Goal: Navigation & Orientation: Find specific page/section

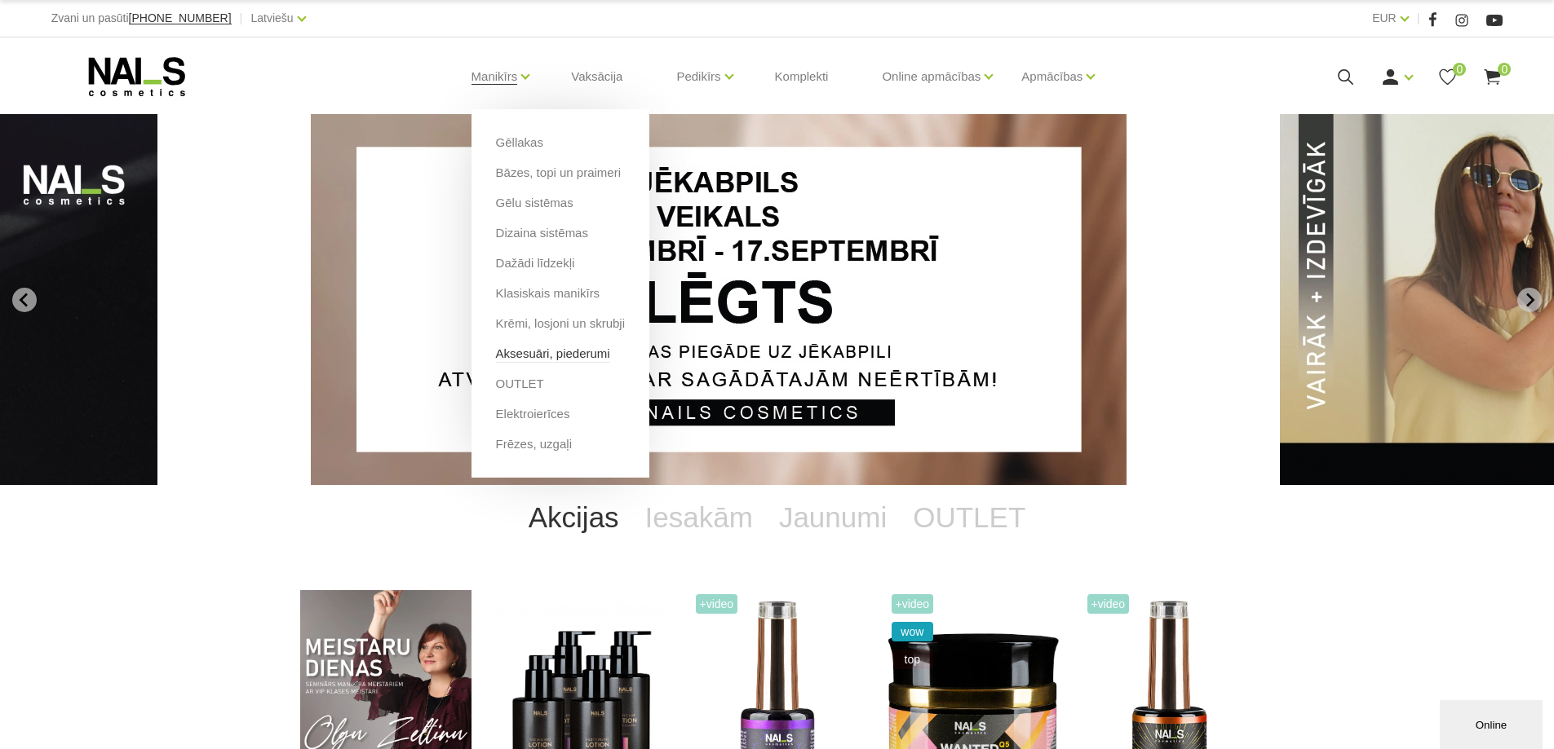
click at [549, 351] on link "Aksesuāri, piederumi" at bounding box center [553, 354] width 114 height 18
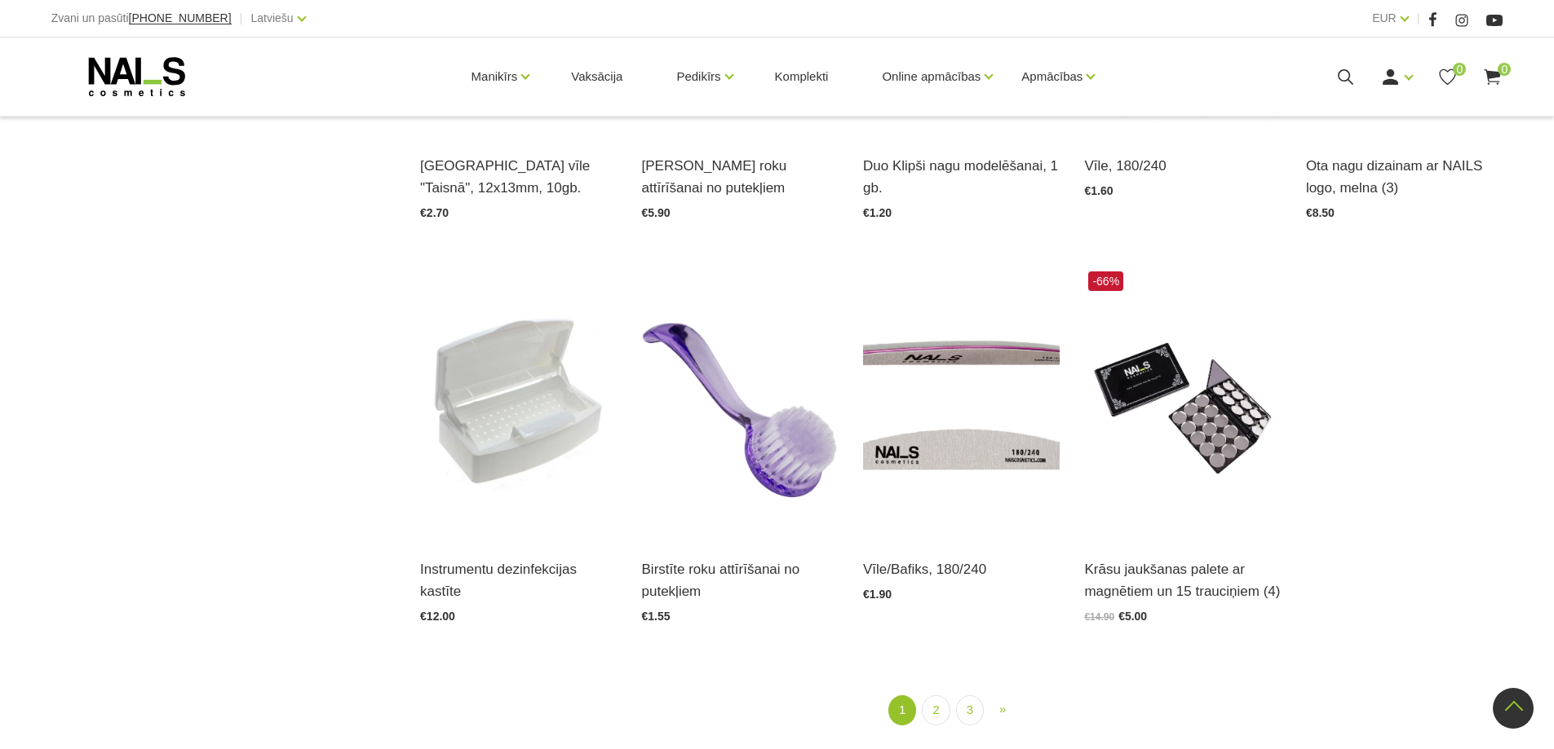
scroll to position [1957, 0]
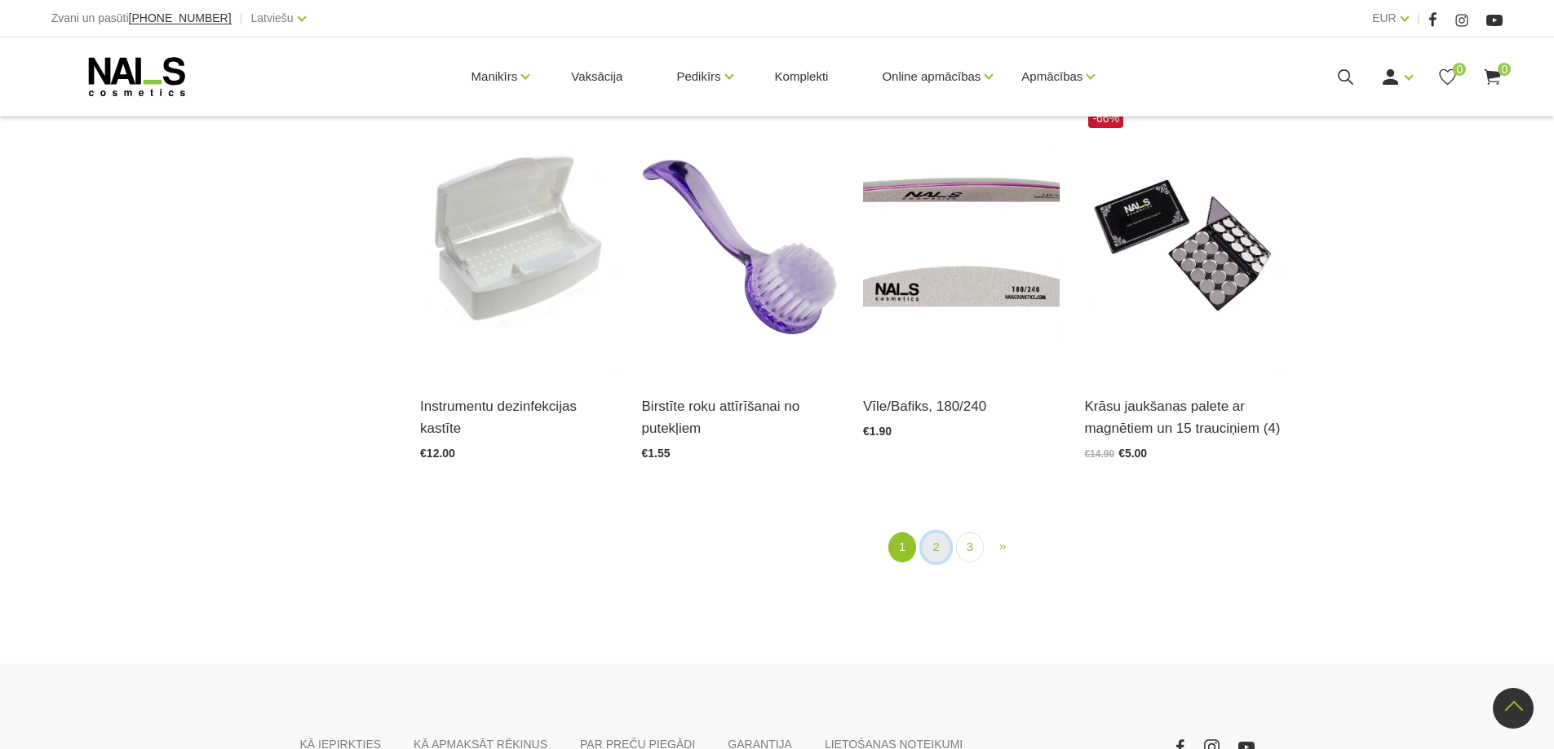
click at [940, 551] on link "2" at bounding box center [936, 548] width 28 height 30
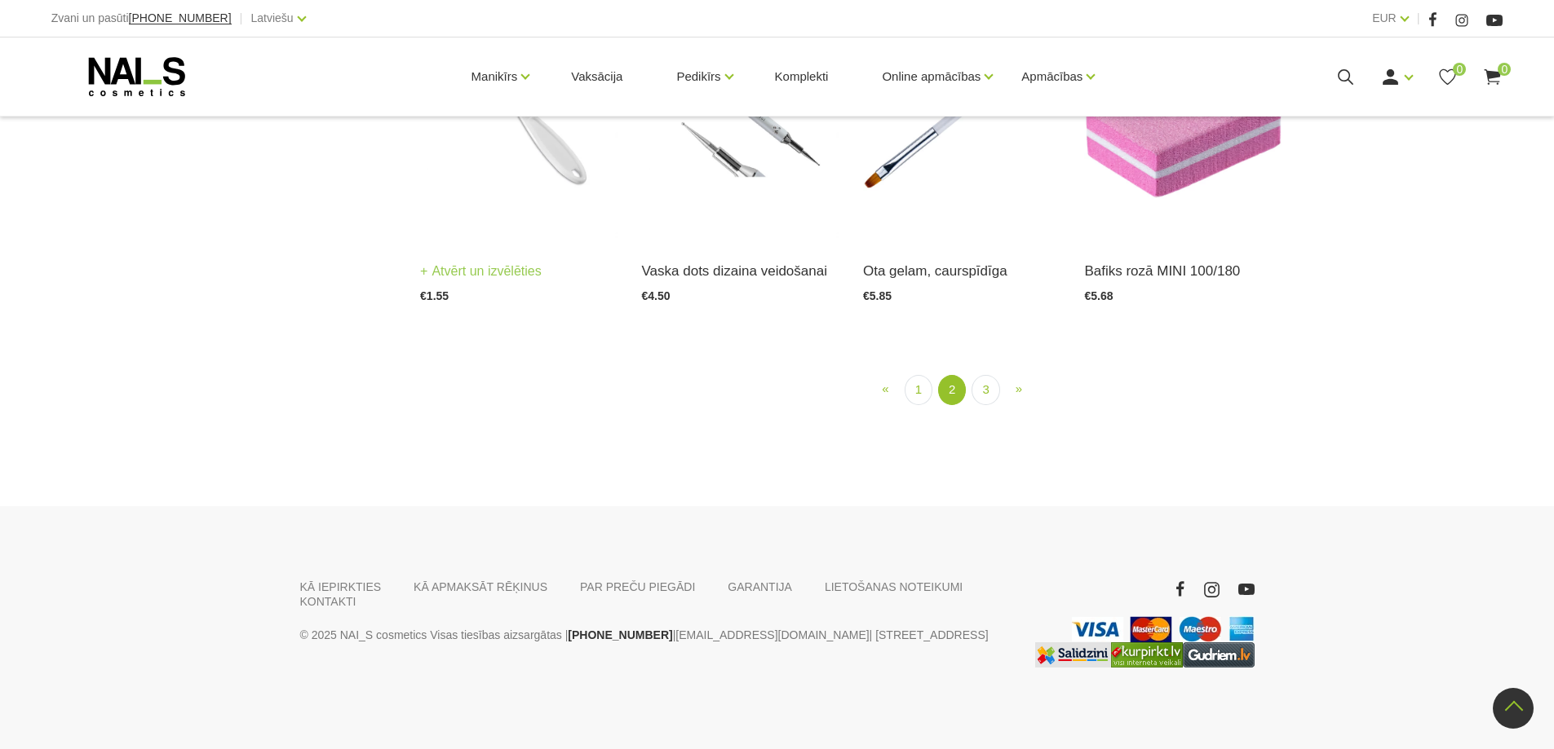
scroll to position [1965, 0]
click at [978, 405] on link "3" at bounding box center [985, 390] width 28 height 30
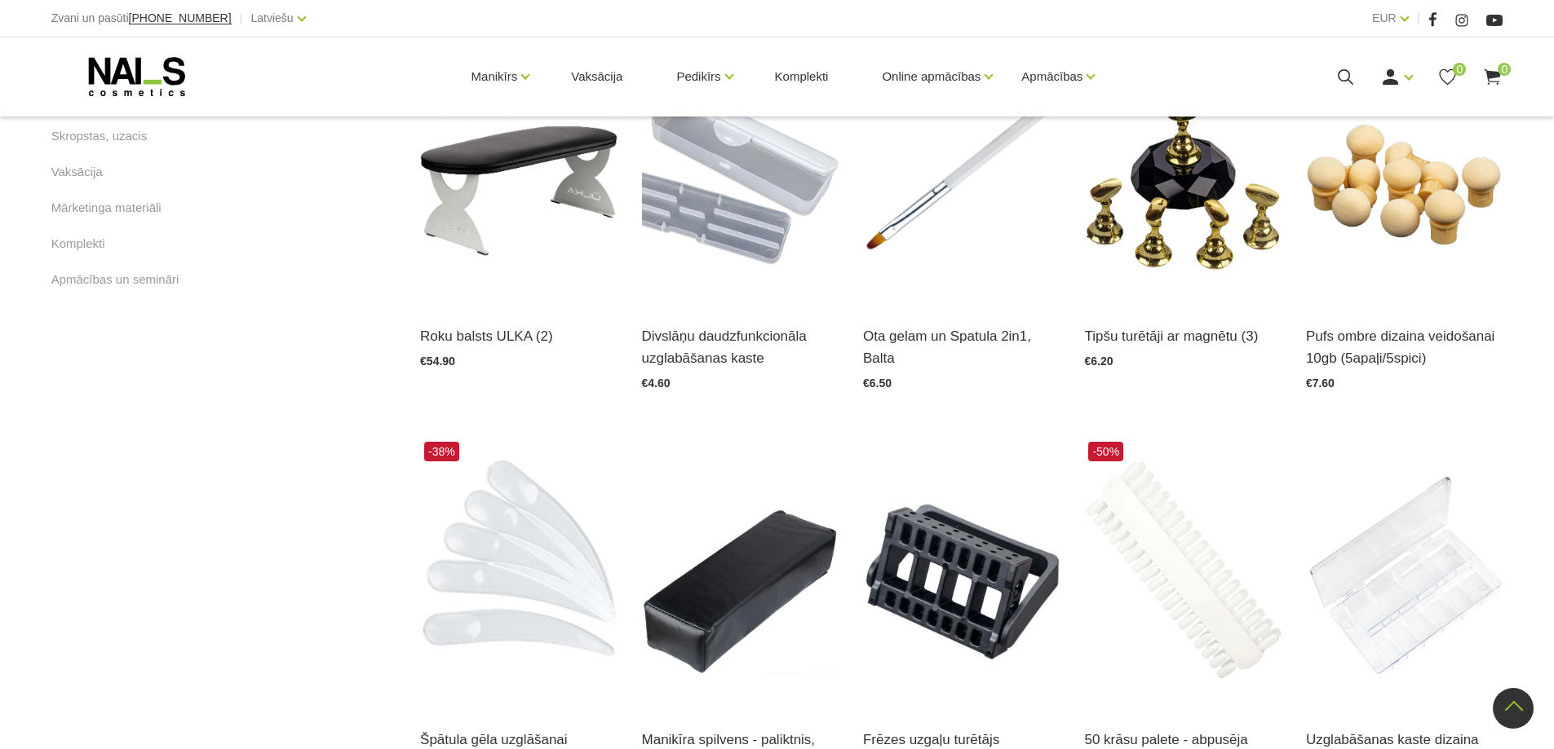
scroll to position [823, 0]
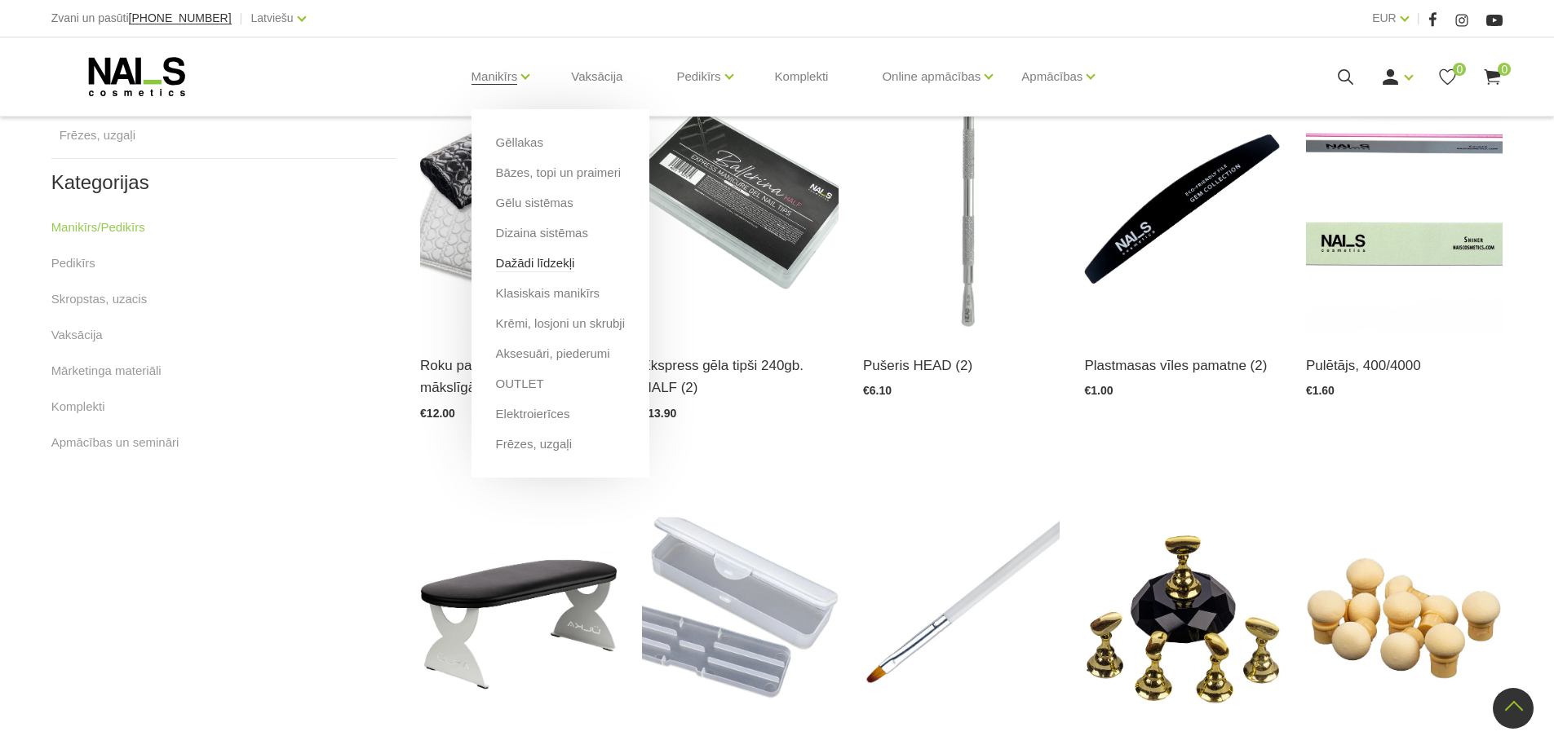
click at [528, 268] on link "Dažādi līdzekļi" at bounding box center [535, 263] width 79 height 18
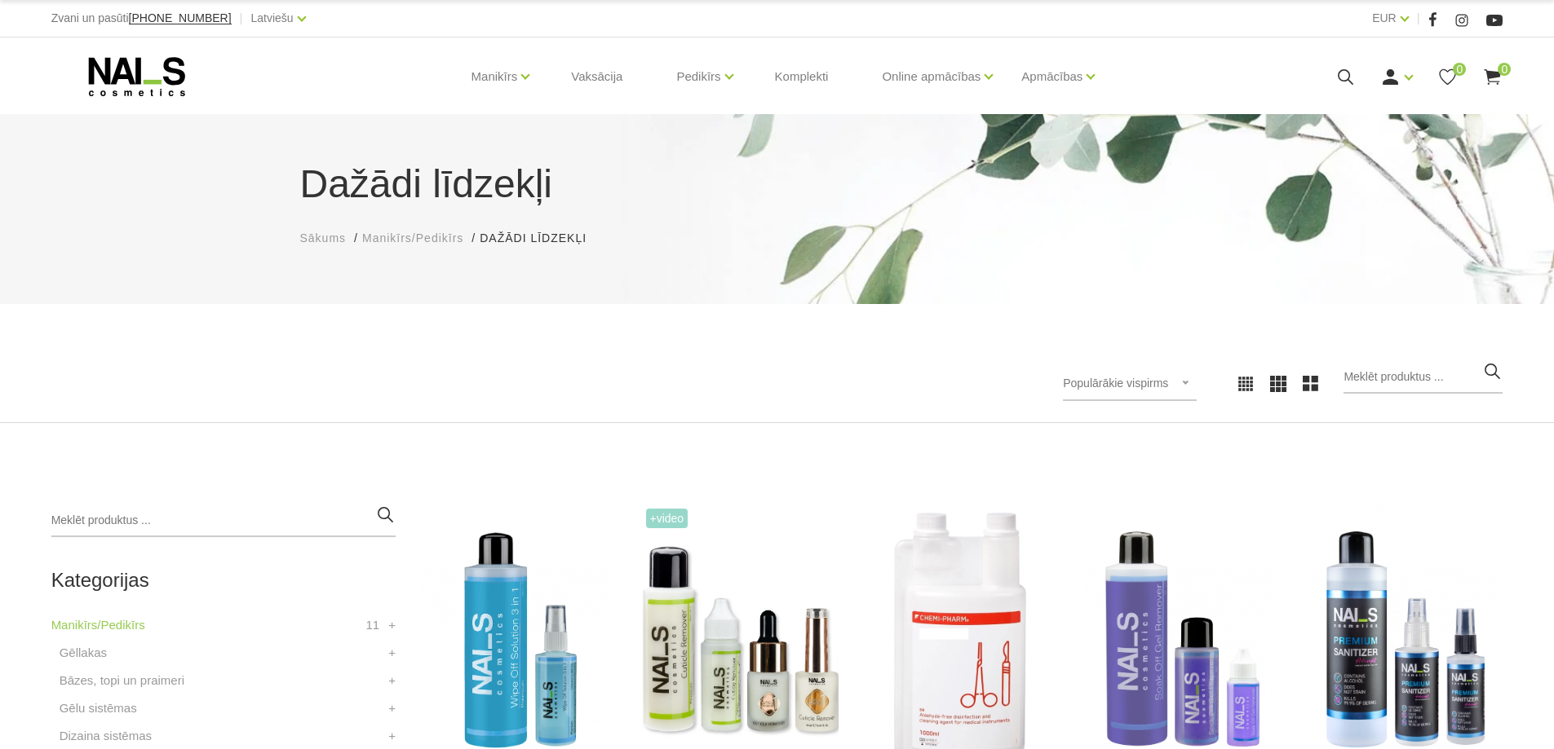
click at [164, 69] on icon at bounding box center [136, 76] width 171 height 41
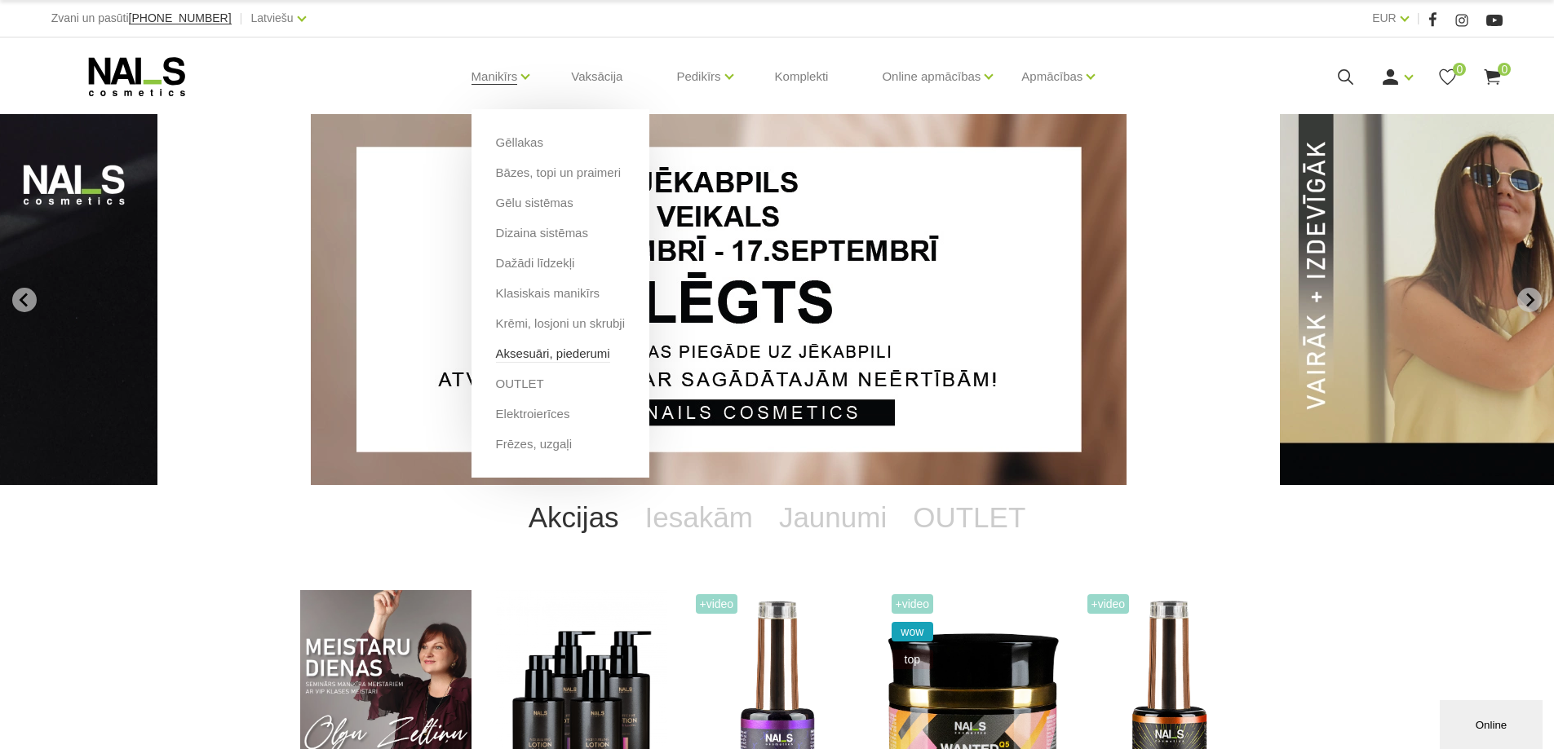
click at [532, 355] on link "Aksesuāri, piederumi" at bounding box center [553, 354] width 114 height 18
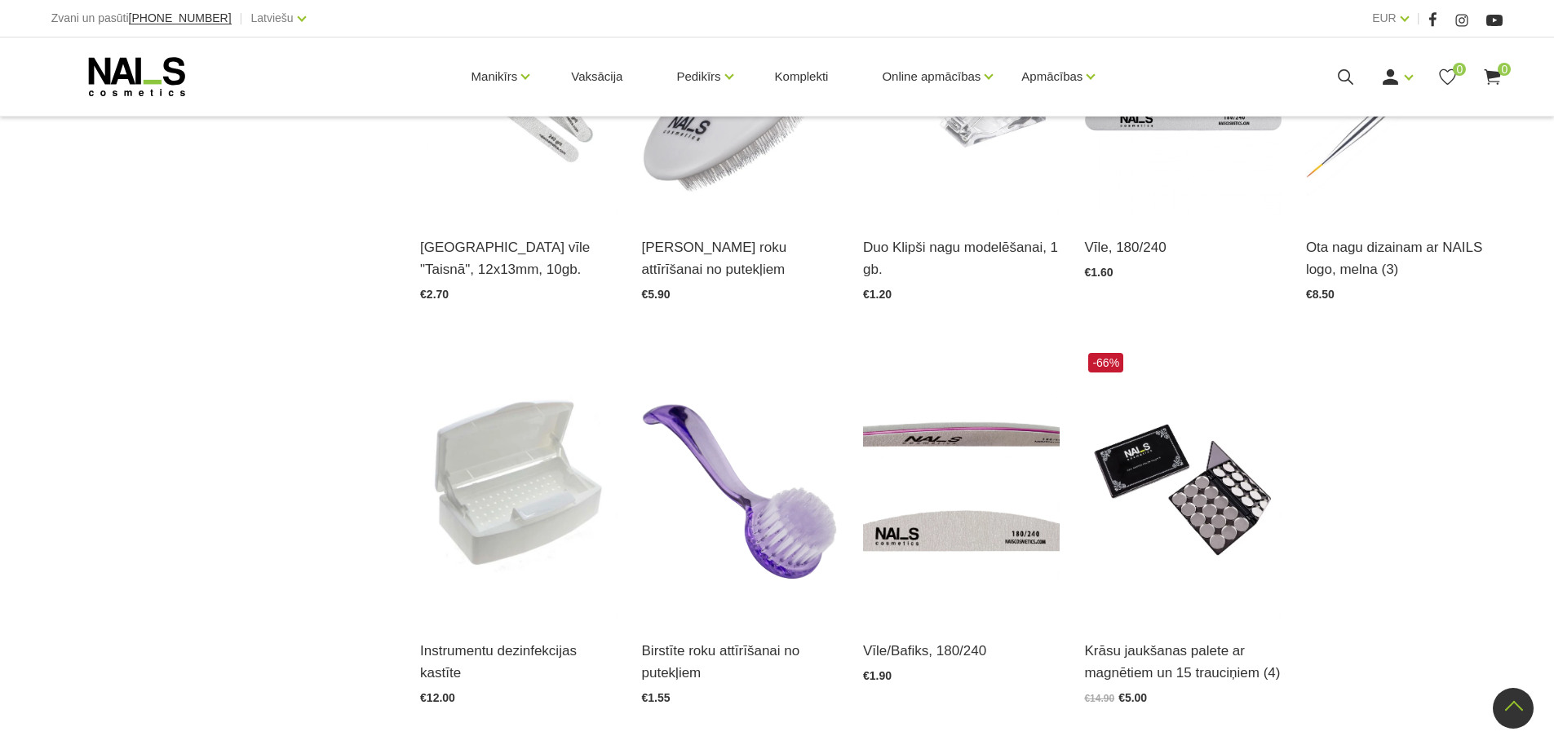
scroll to position [1957, 0]
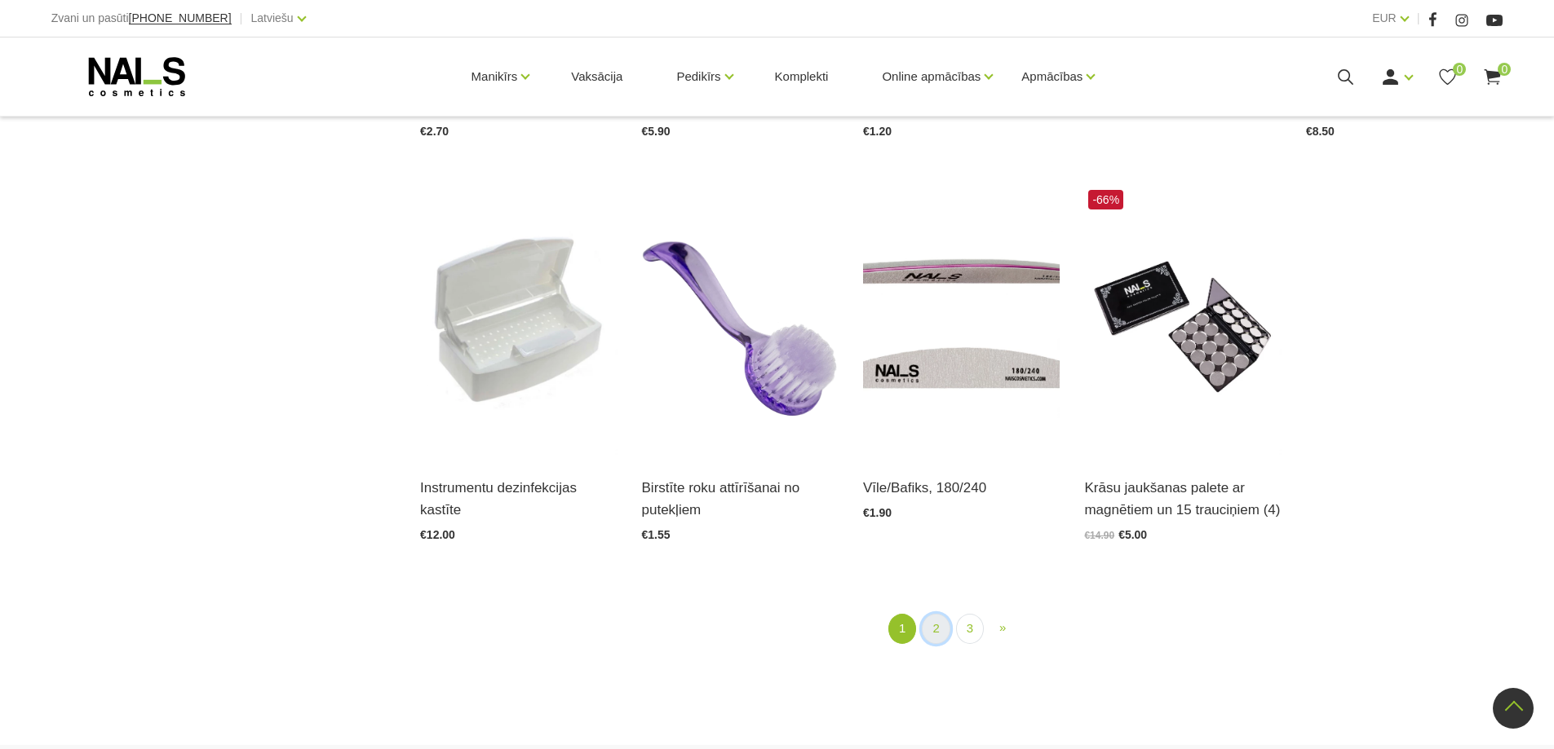
click at [942, 628] on link "2" at bounding box center [936, 629] width 28 height 30
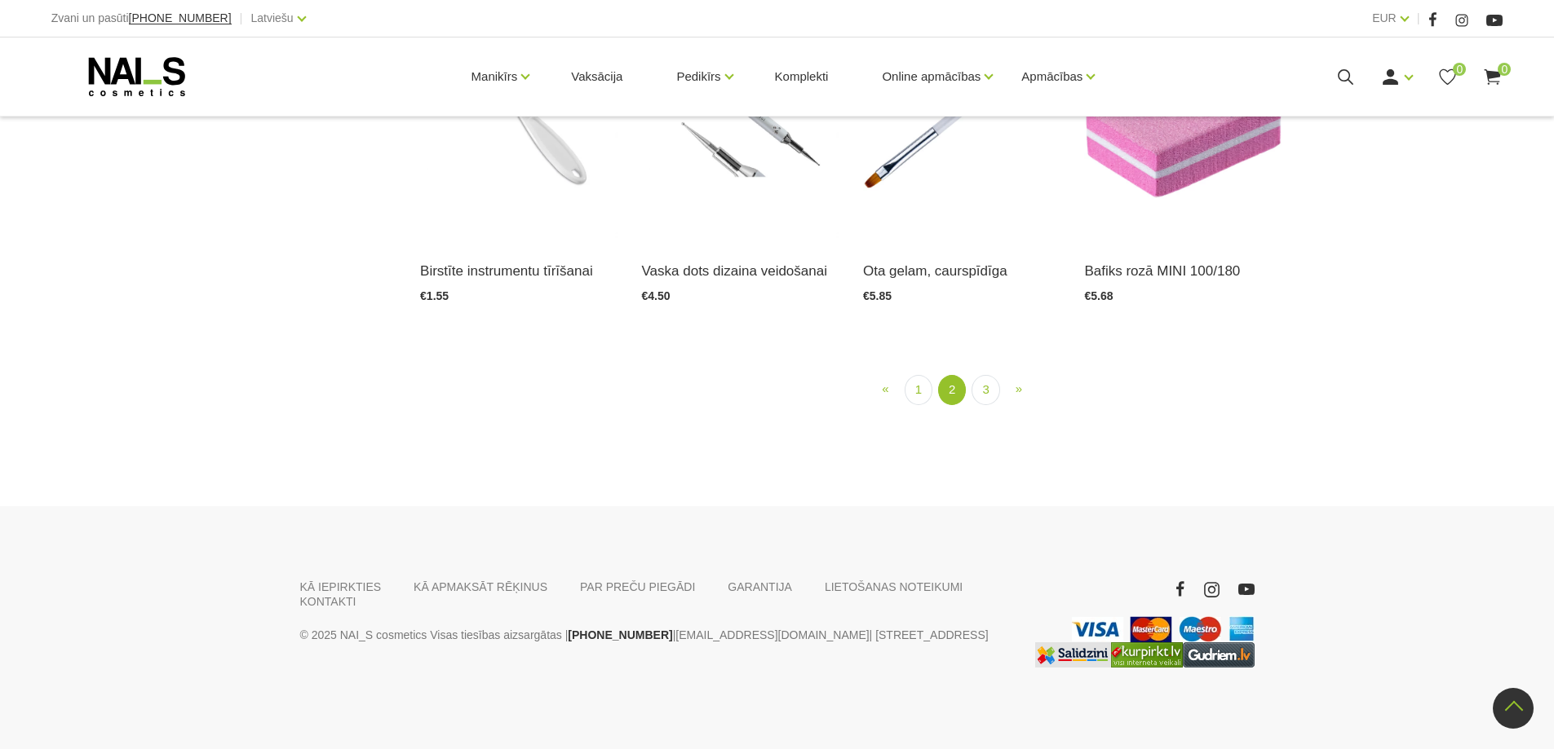
scroll to position [1965, 0]
click at [987, 405] on link "3" at bounding box center [985, 390] width 28 height 30
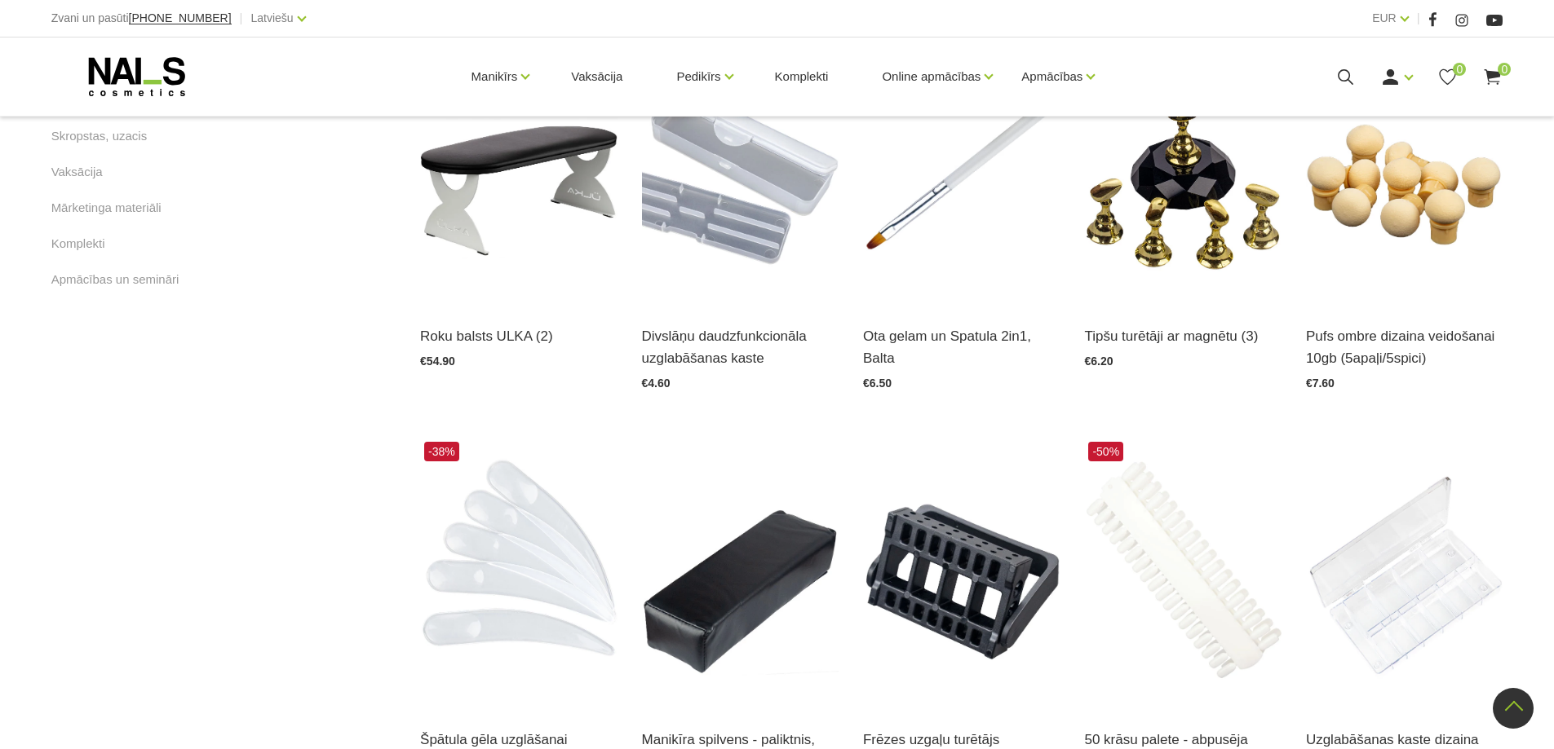
scroll to position [741, 0]
